Goal: Task Accomplishment & Management: Manage account settings

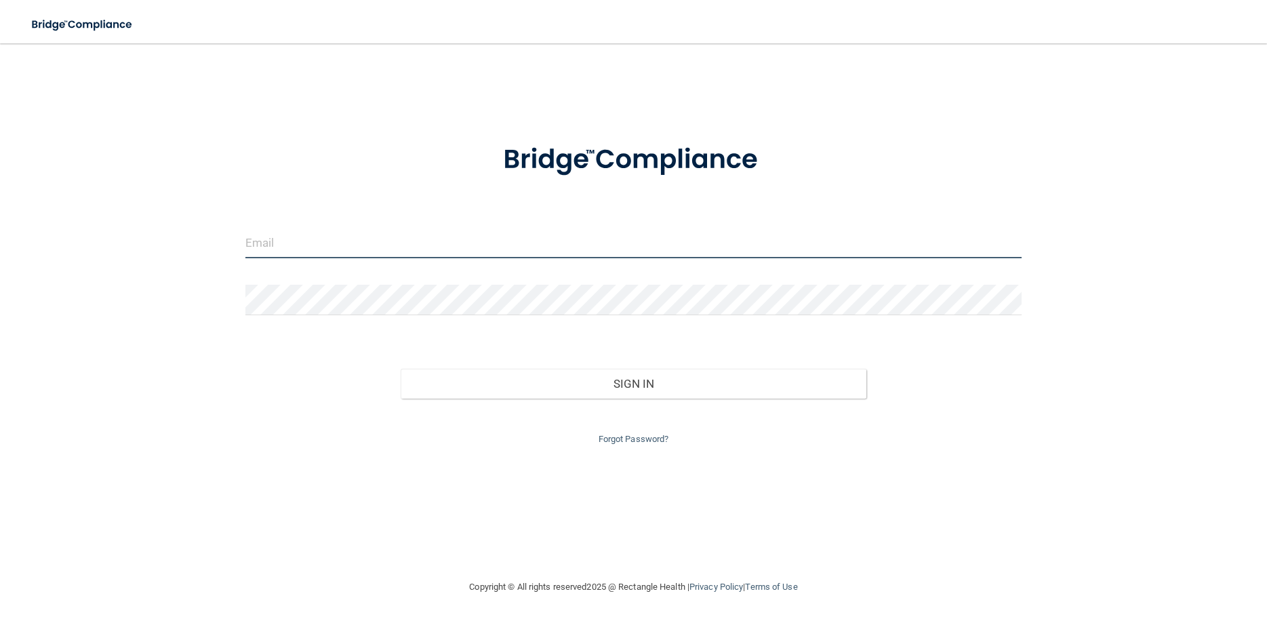
click at [304, 251] on input "email" at bounding box center [633, 243] width 776 height 31
type input "[EMAIL_ADDRESS][DOMAIN_NAME]"
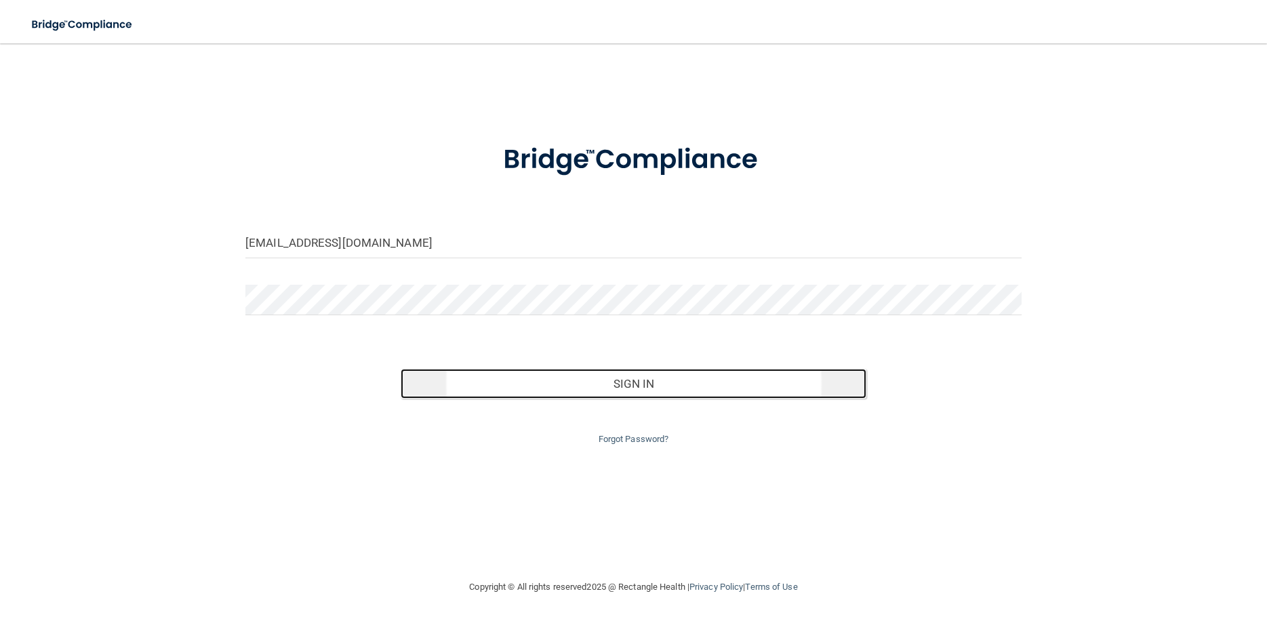
click at [486, 380] on button "Sign In" at bounding box center [634, 384] width 466 height 30
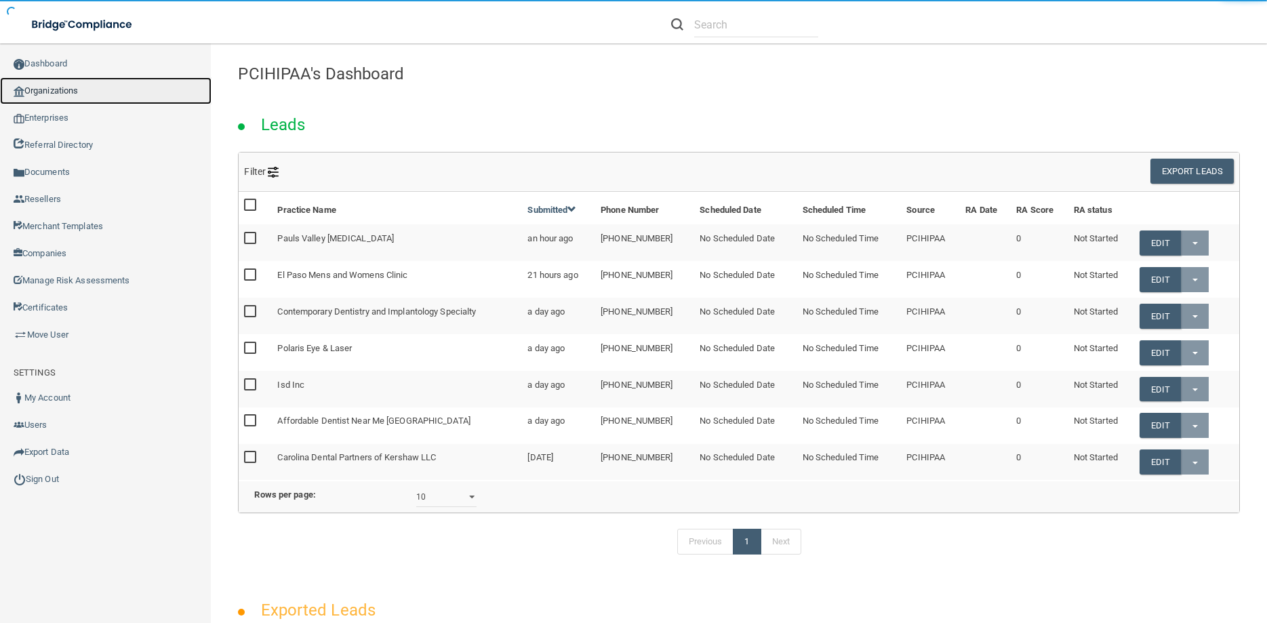
click at [45, 87] on link "Organizations" at bounding box center [105, 90] width 211 height 27
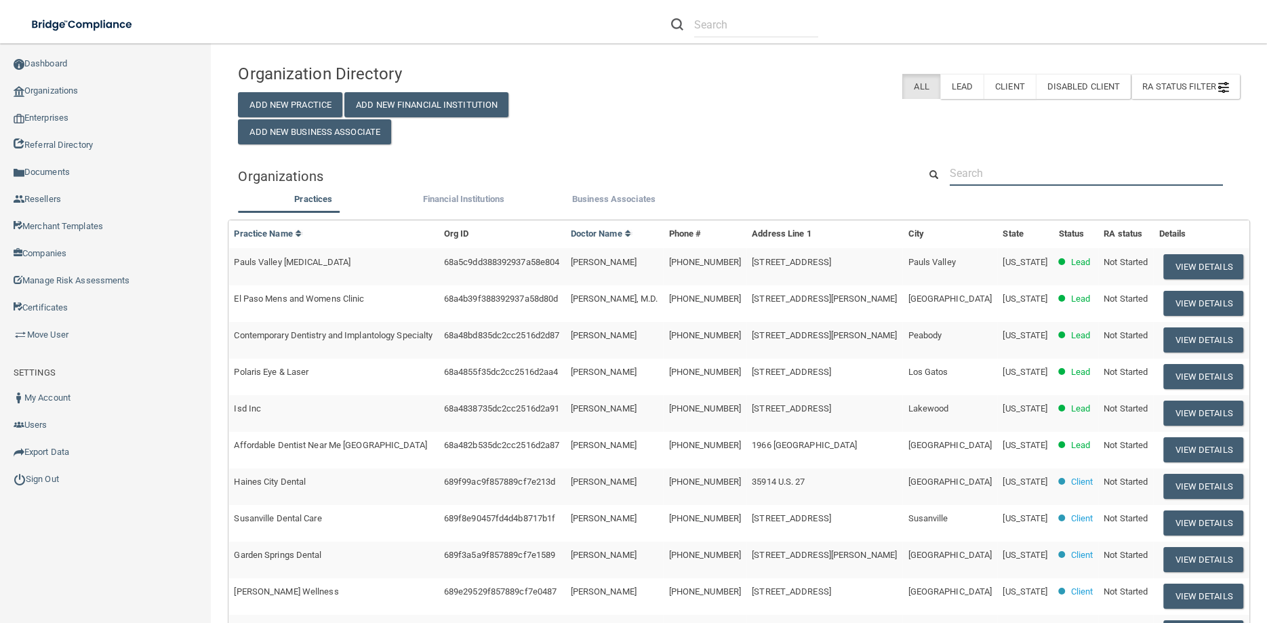
click at [960, 171] on input "text" at bounding box center [1086, 173] width 273 height 25
paste input "Digestwell Health"
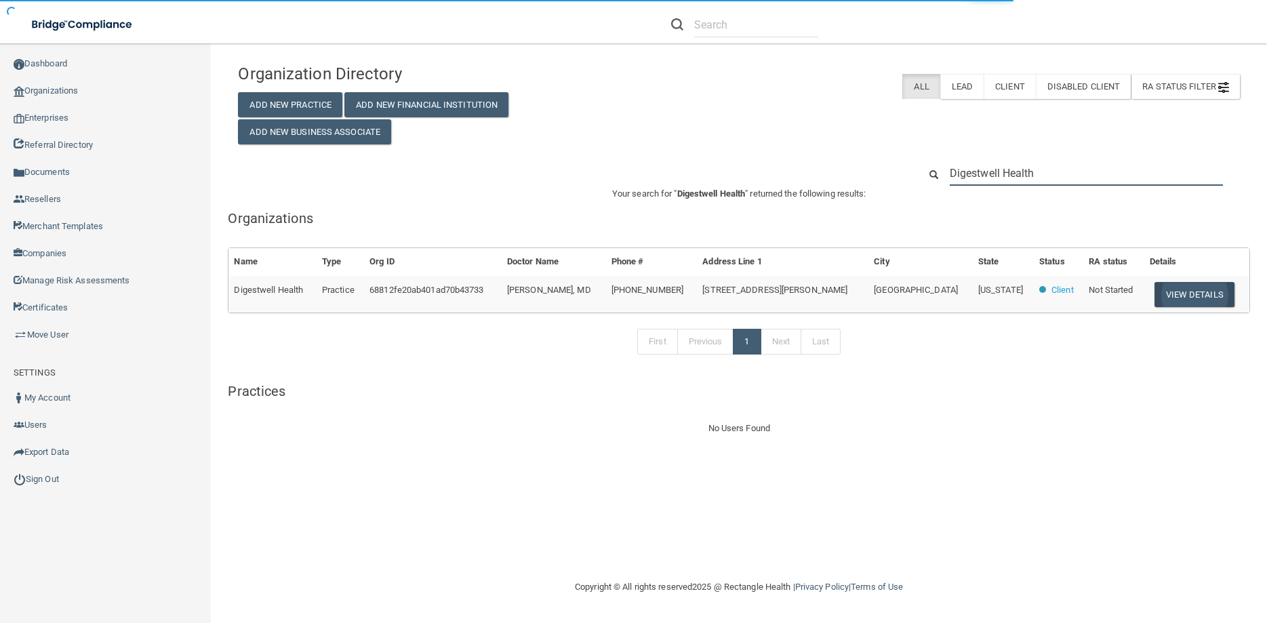
type input "Digestwell Health"
click at [1164, 288] on button "View Details" at bounding box center [1194, 294] width 80 height 25
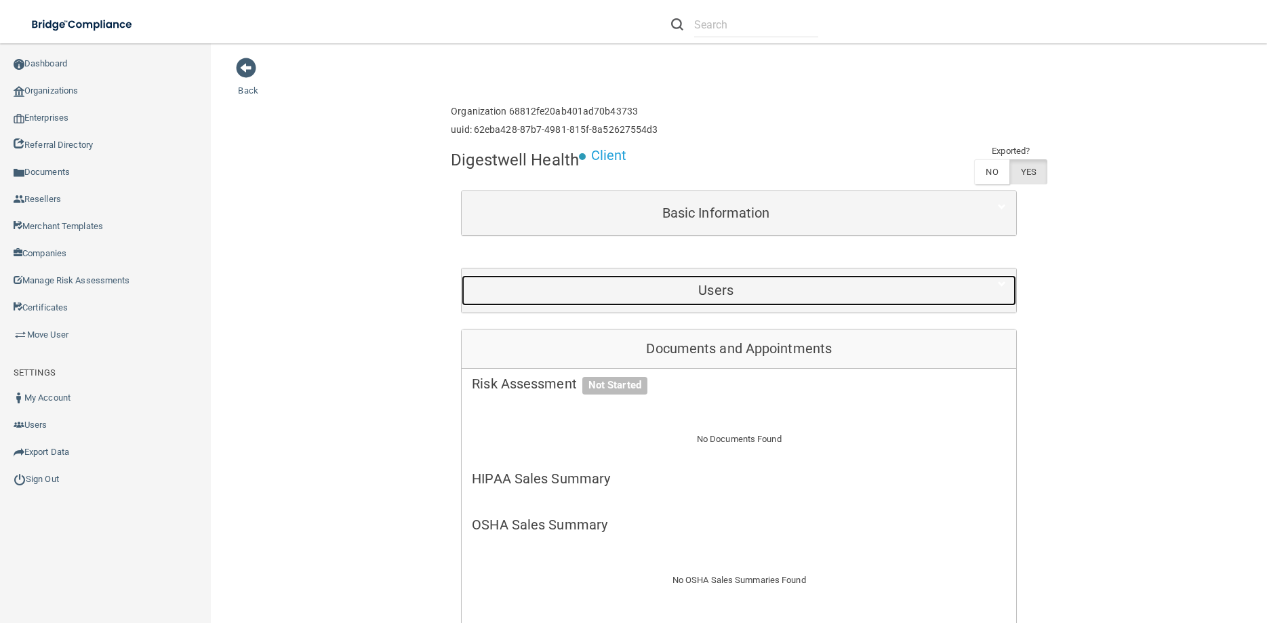
click at [724, 285] on h5 "Users" at bounding box center [716, 290] width 488 height 15
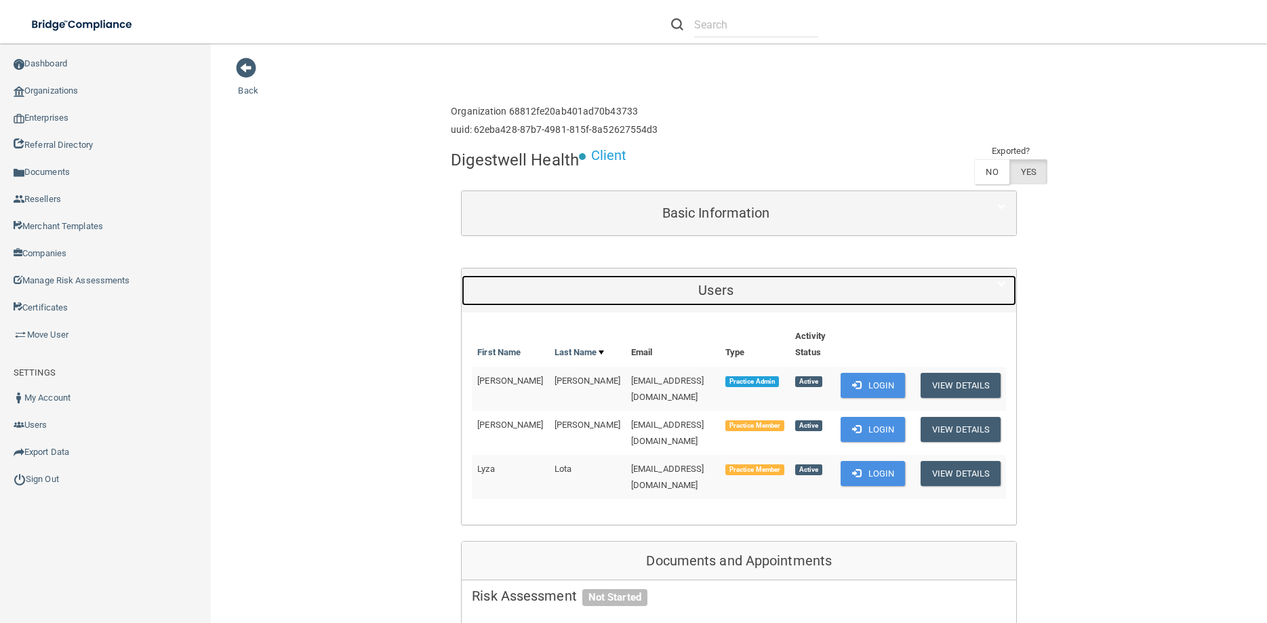
scroll to position [61, 0]
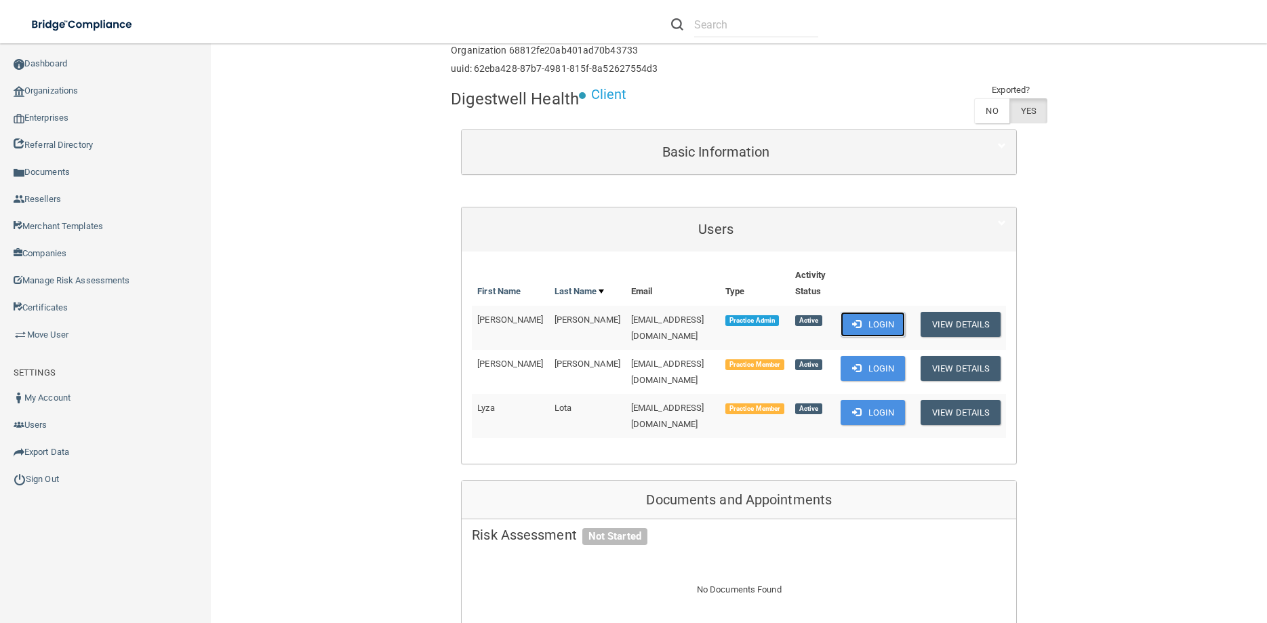
click at [874, 320] on button "Login" at bounding box center [872, 324] width 64 height 25
click at [48, 466] on link "Sign Out" at bounding box center [105, 479] width 211 height 27
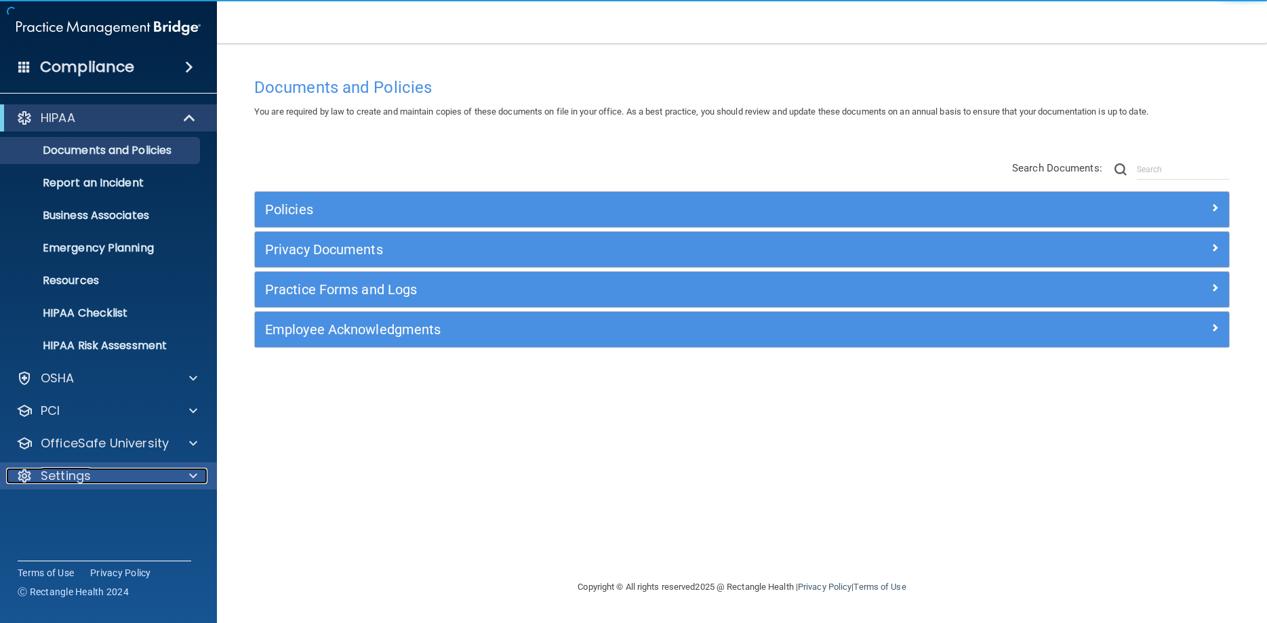
click at [70, 474] on p "Settings" at bounding box center [66, 476] width 50 height 16
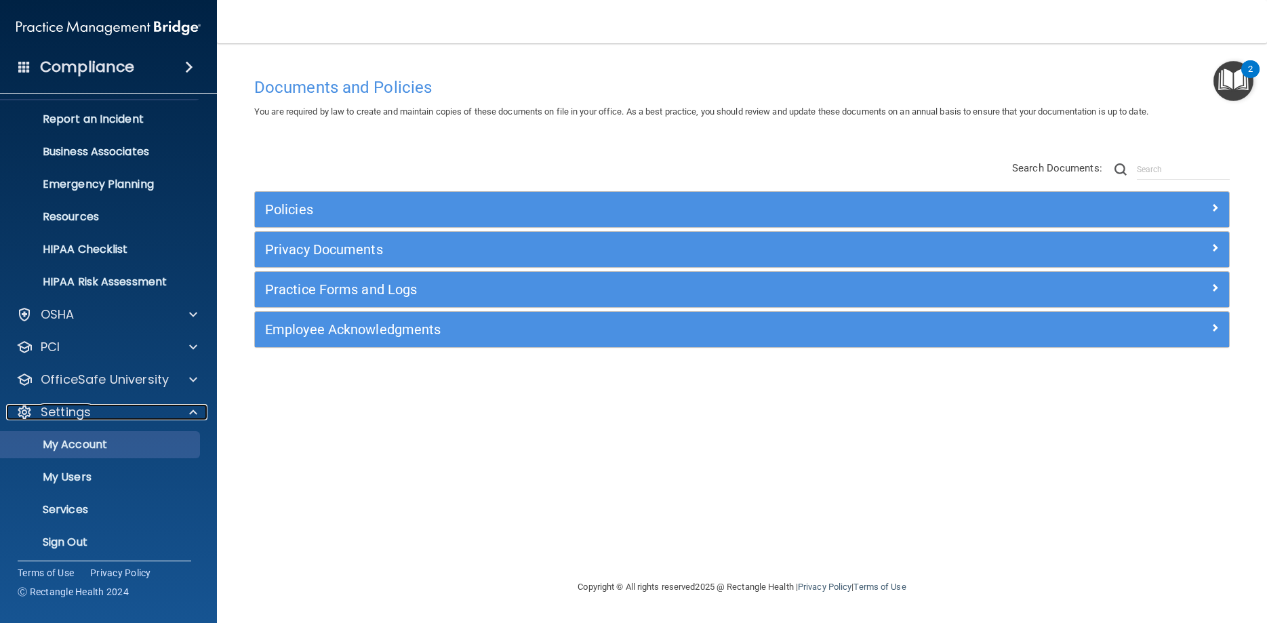
scroll to position [70, 0]
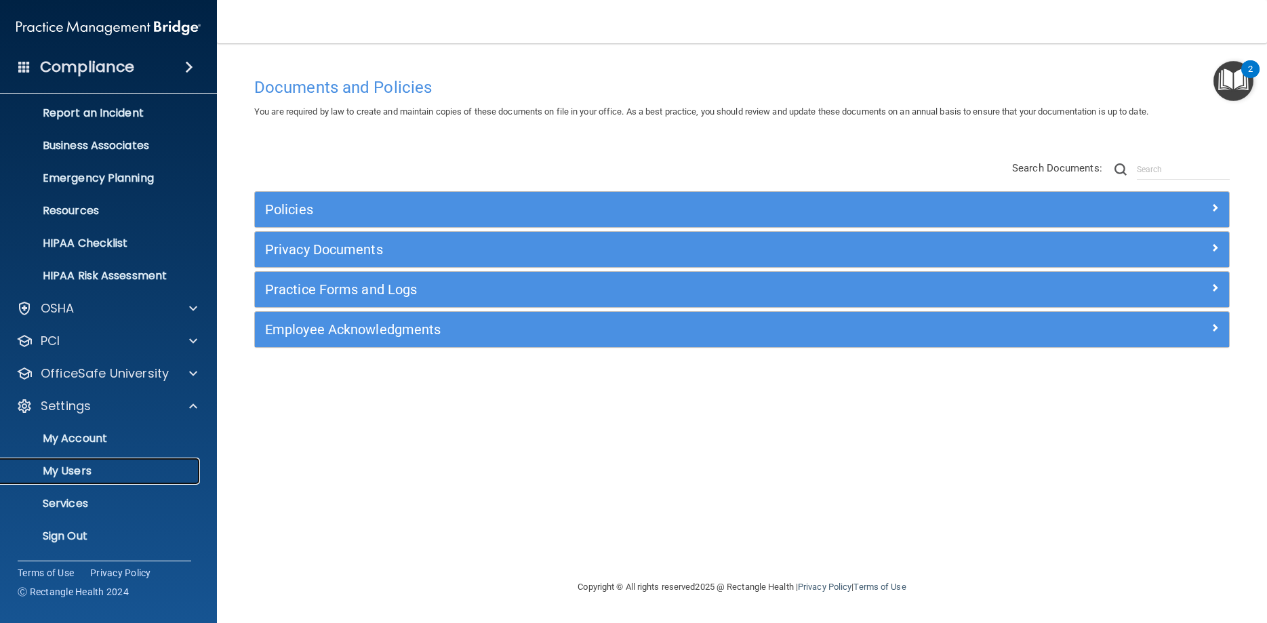
click at [62, 466] on p "My Users" at bounding box center [101, 471] width 185 height 14
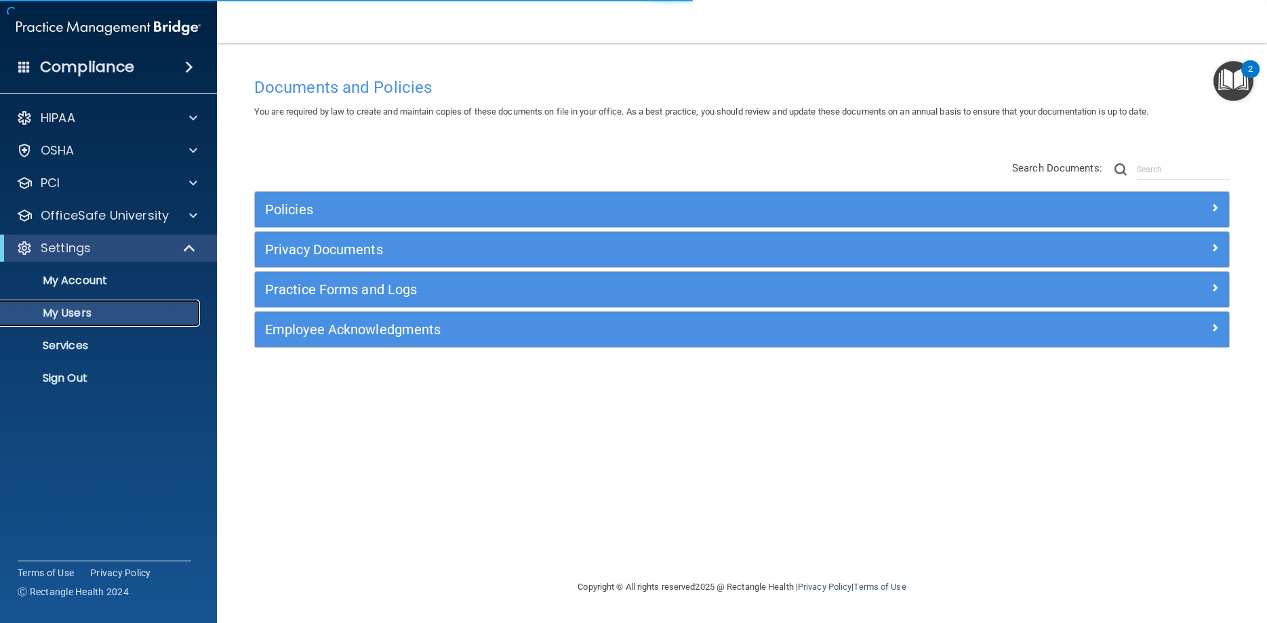
select select "20"
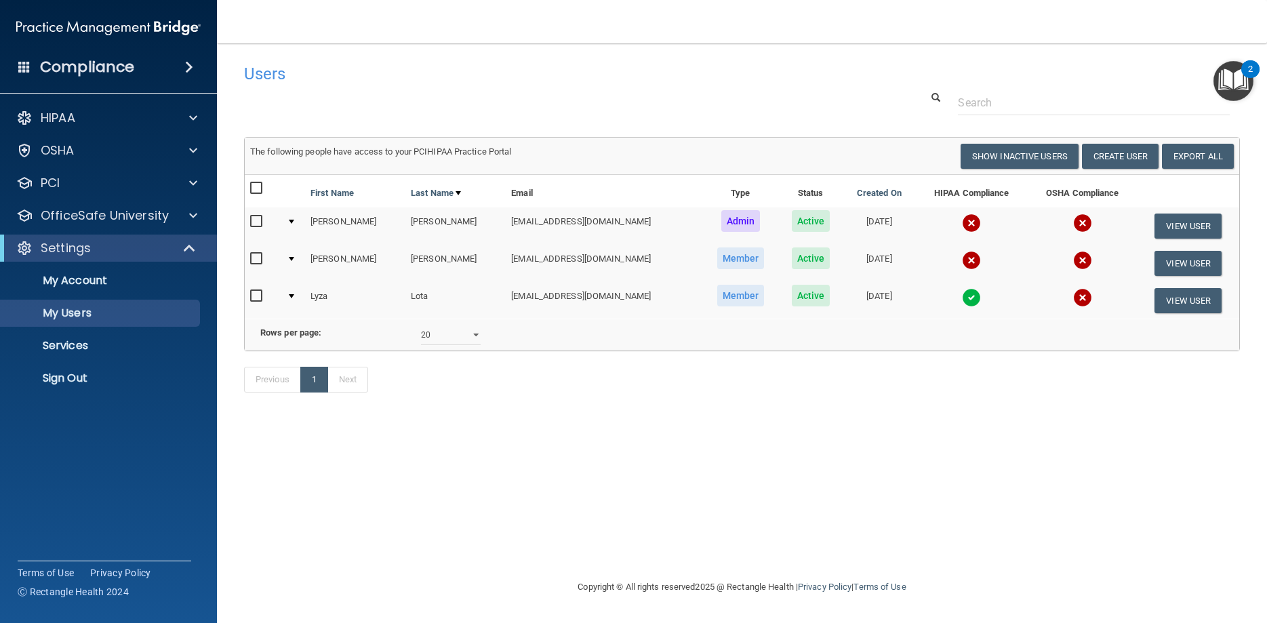
click at [257, 254] on input "checkbox" at bounding box center [258, 259] width 16 height 11
checkbox input "true"
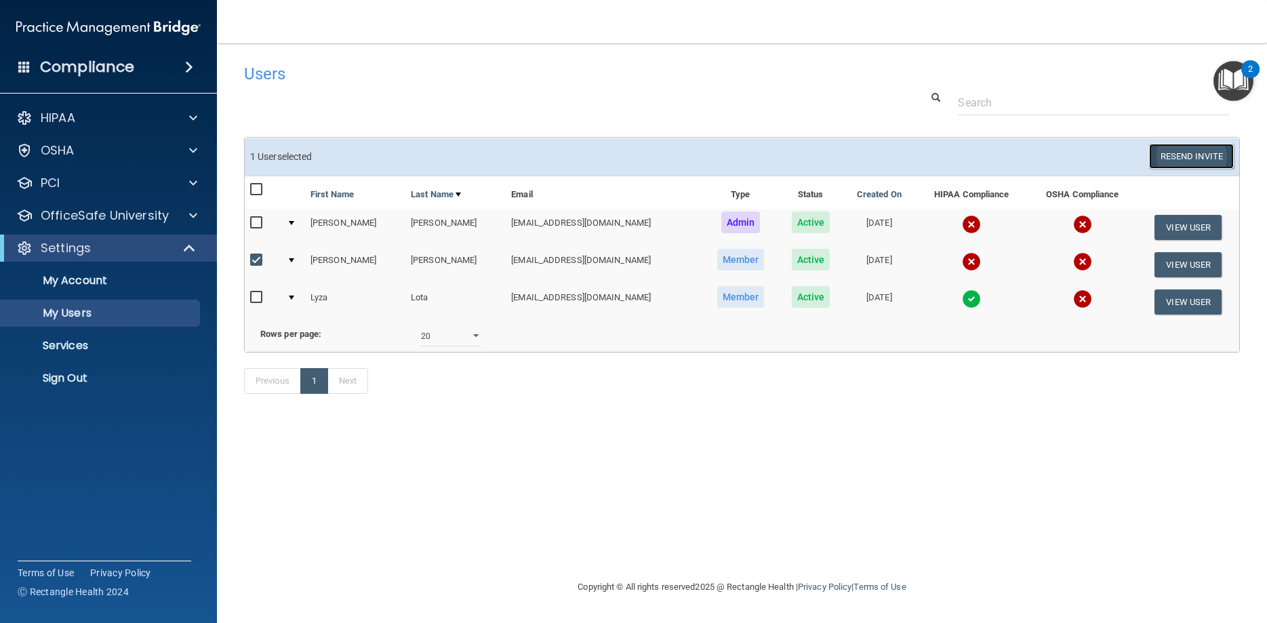
click at [1194, 150] on button "Resend Invite" at bounding box center [1191, 156] width 85 height 25
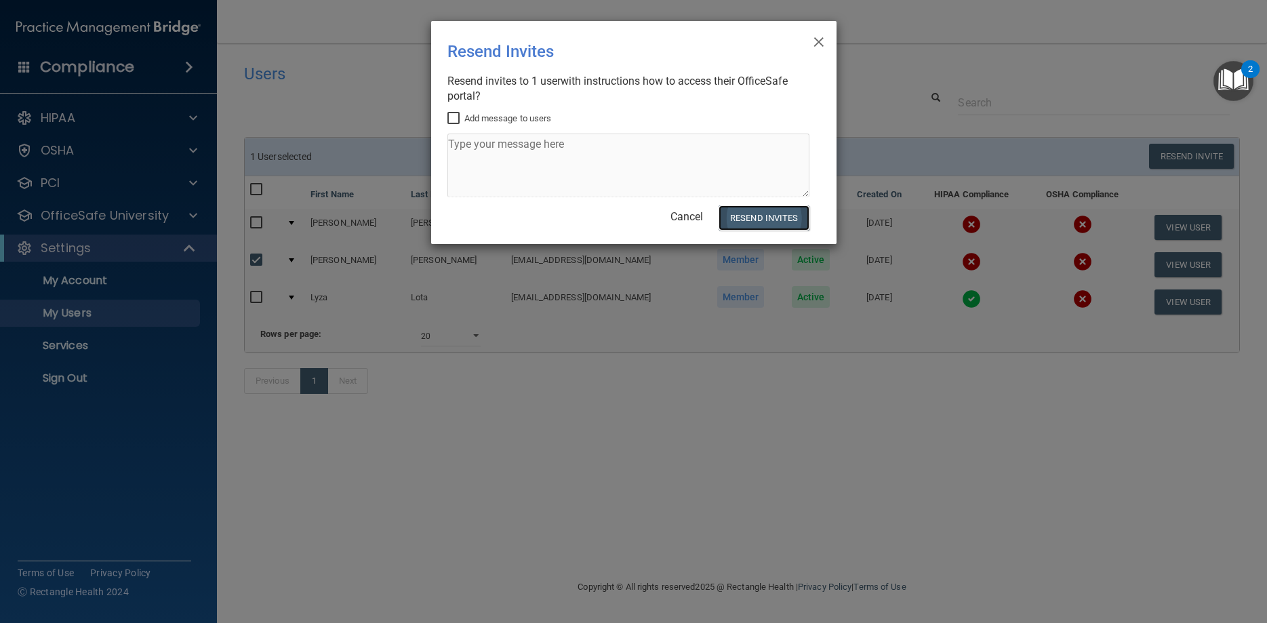
click at [772, 220] on button "Resend Invites" at bounding box center [763, 217] width 90 height 25
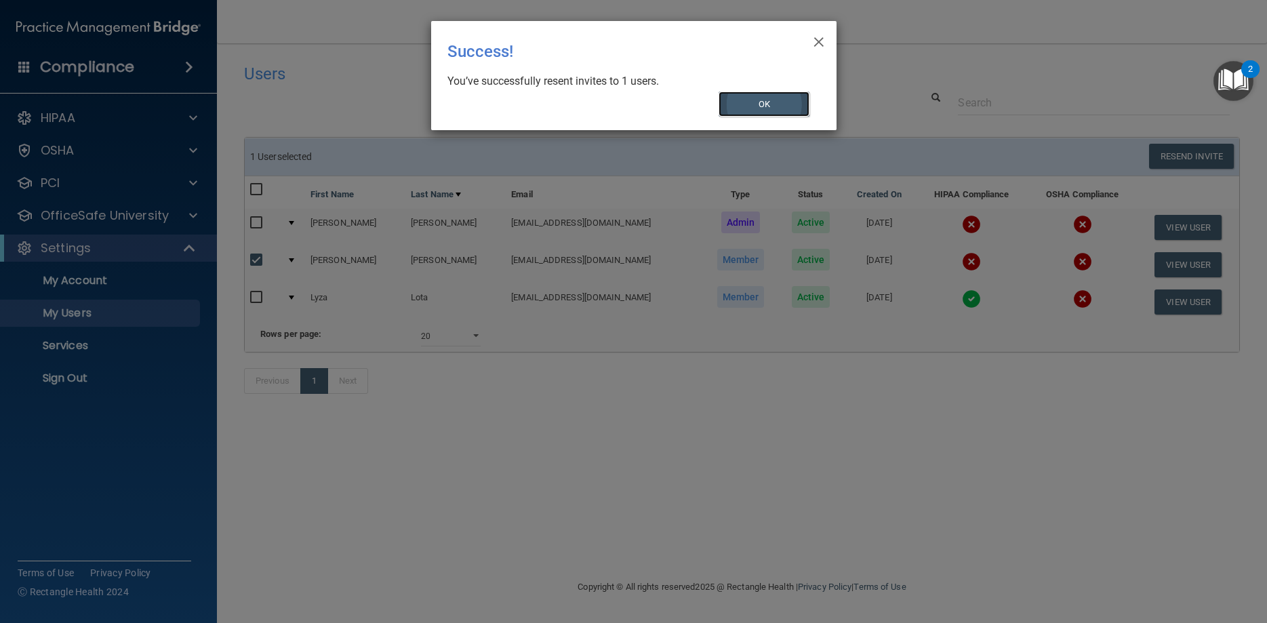
click at [769, 104] on button "OK" at bounding box center [763, 104] width 91 height 25
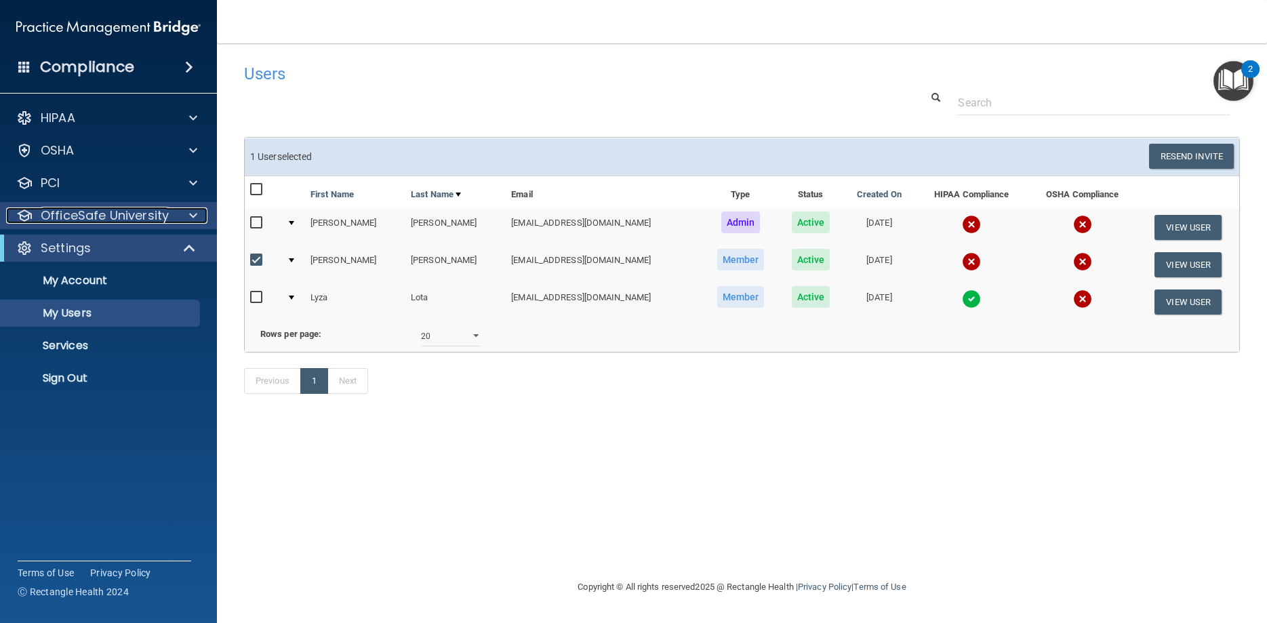
click at [83, 215] on p "OfficeSafe University" at bounding box center [105, 215] width 128 height 16
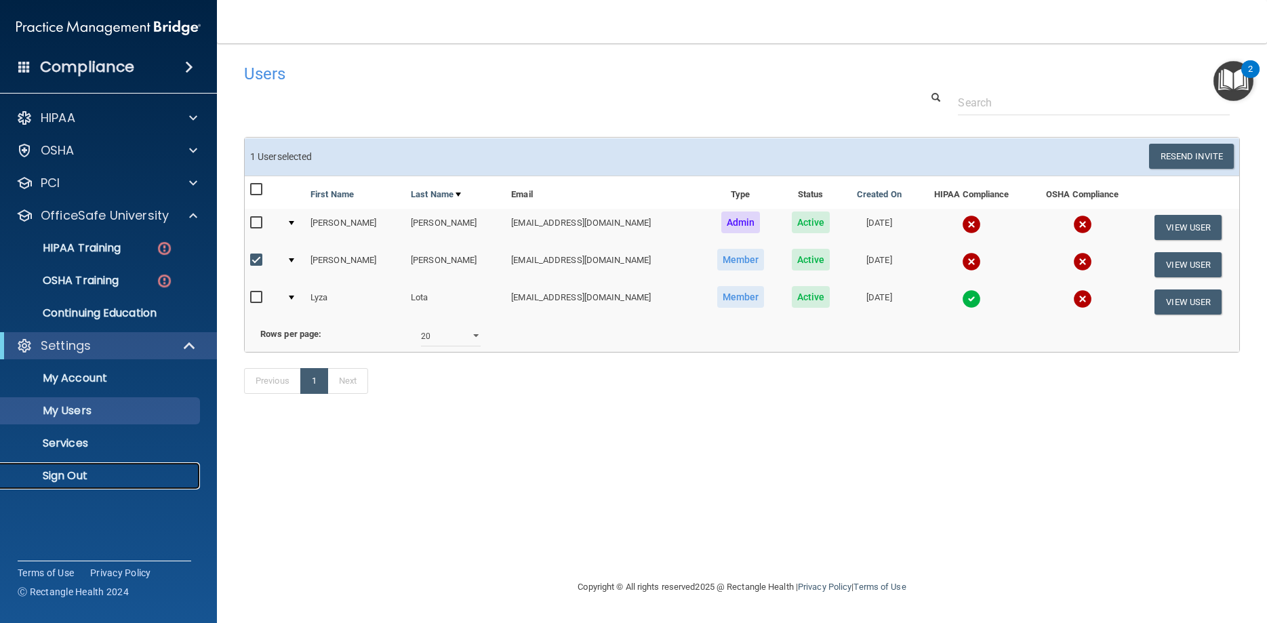
click at [76, 472] on p "Sign Out" at bounding box center [101, 476] width 185 height 14
